Goal: Find specific page/section: Find specific page/section

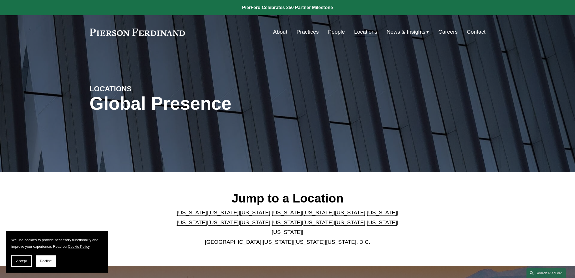
click at [332, 31] on link "People" at bounding box center [336, 32] width 17 height 11
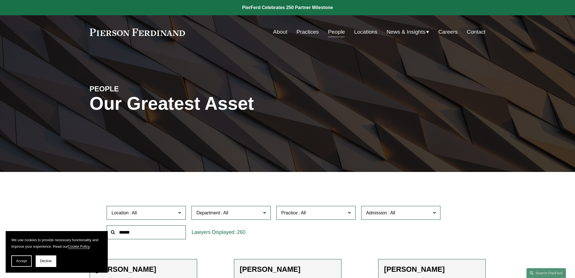
click at [152, 233] on input "text" at bounding box center [146, 232] width 79 height 14
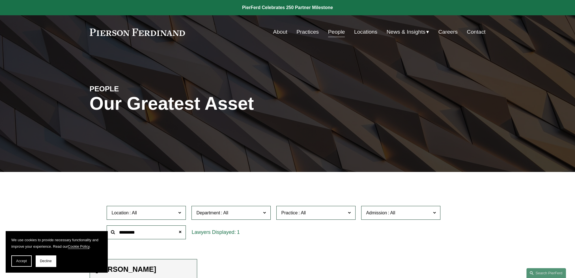
type input "*********"
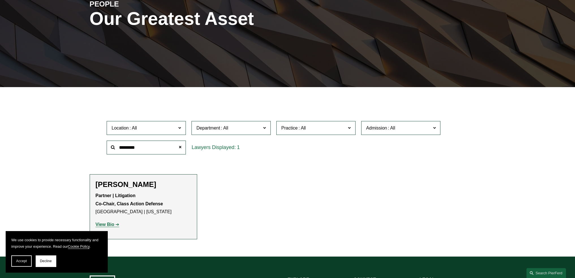
scroll to position [141, 0]
